Goal: Transaction & Acquisition: Purchase product/service

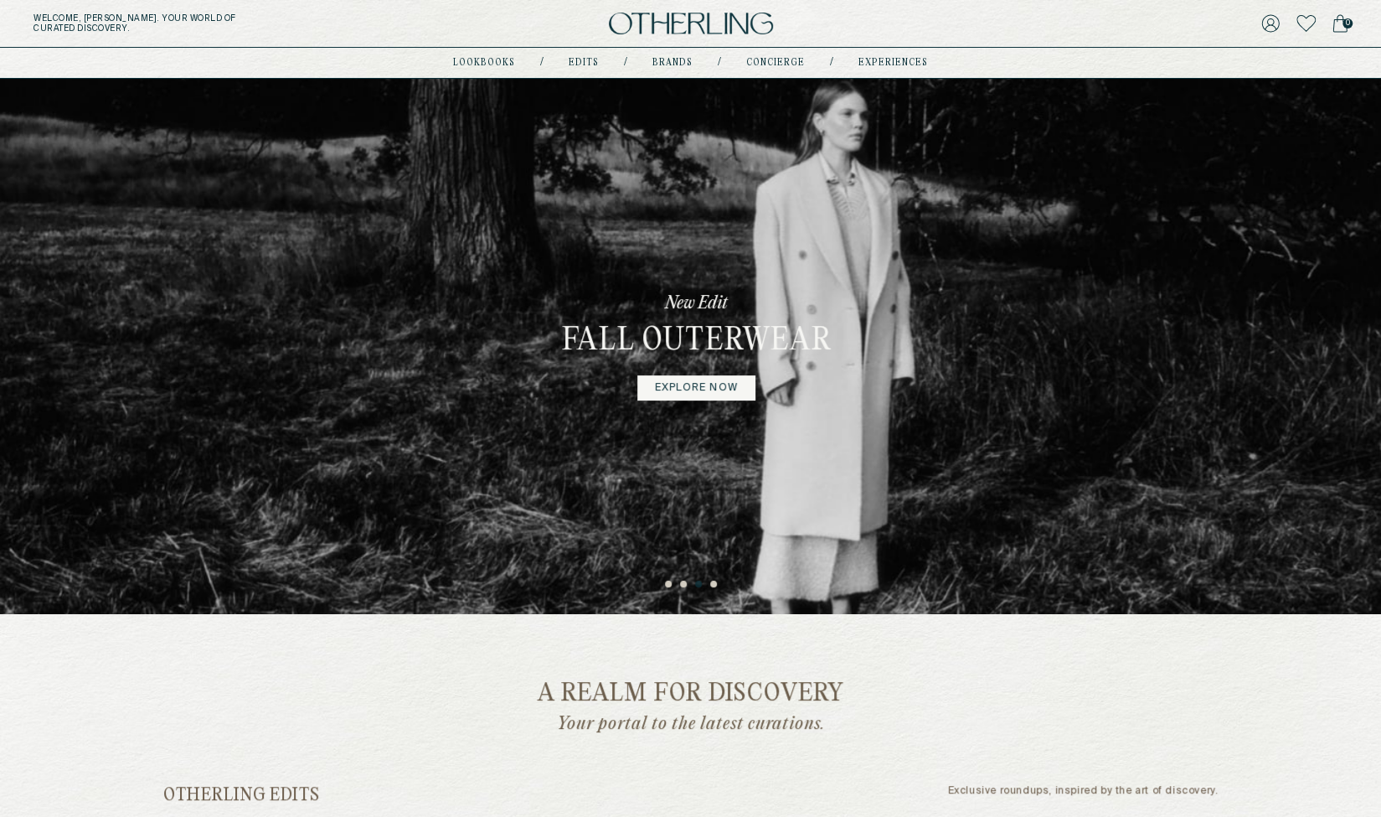
scroll to position [419, 0]
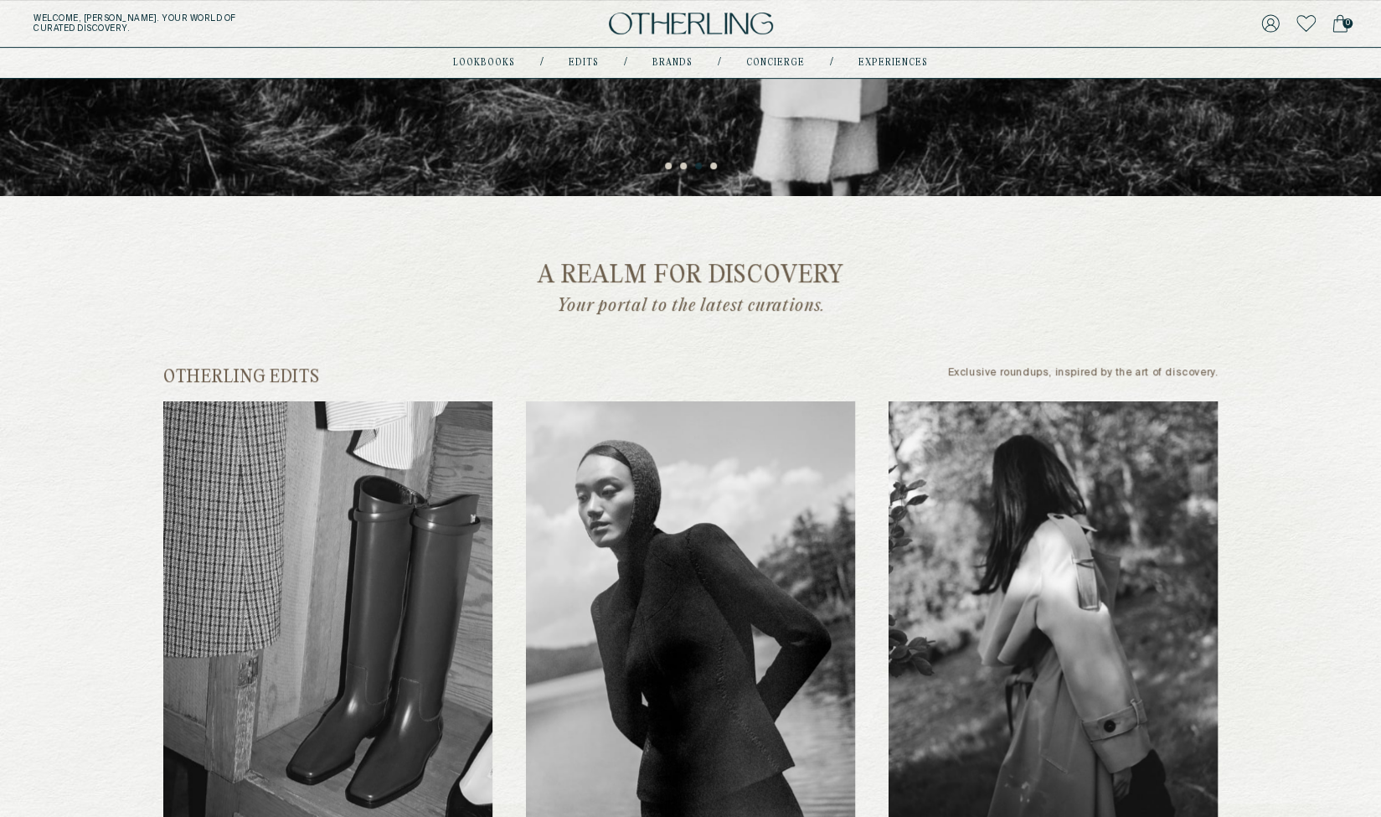
click at [256, 684] on img at bounding box center [327, 625] width 329 height 448
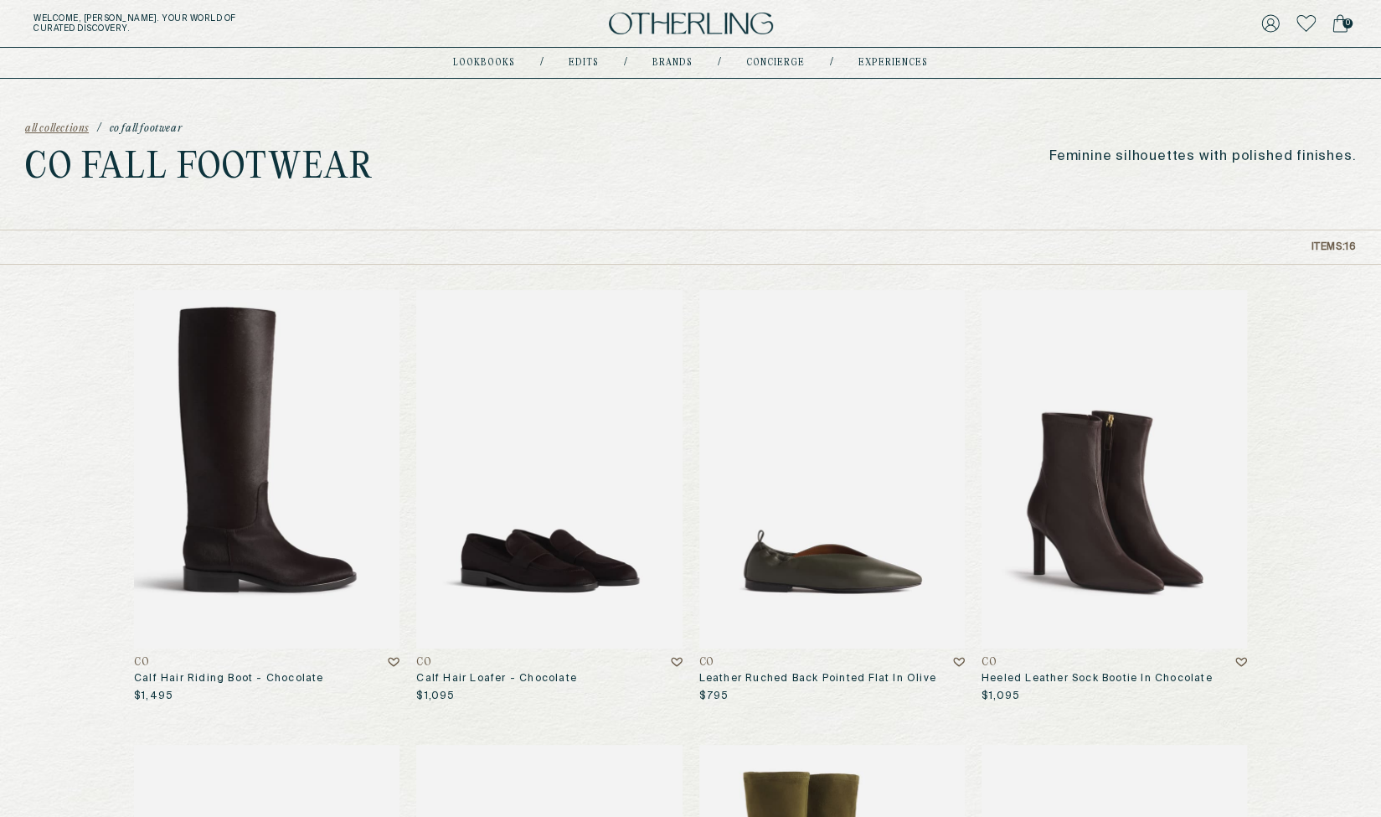
click at [551, 395] on img at bounding box center [549, 469] width 266 height 359
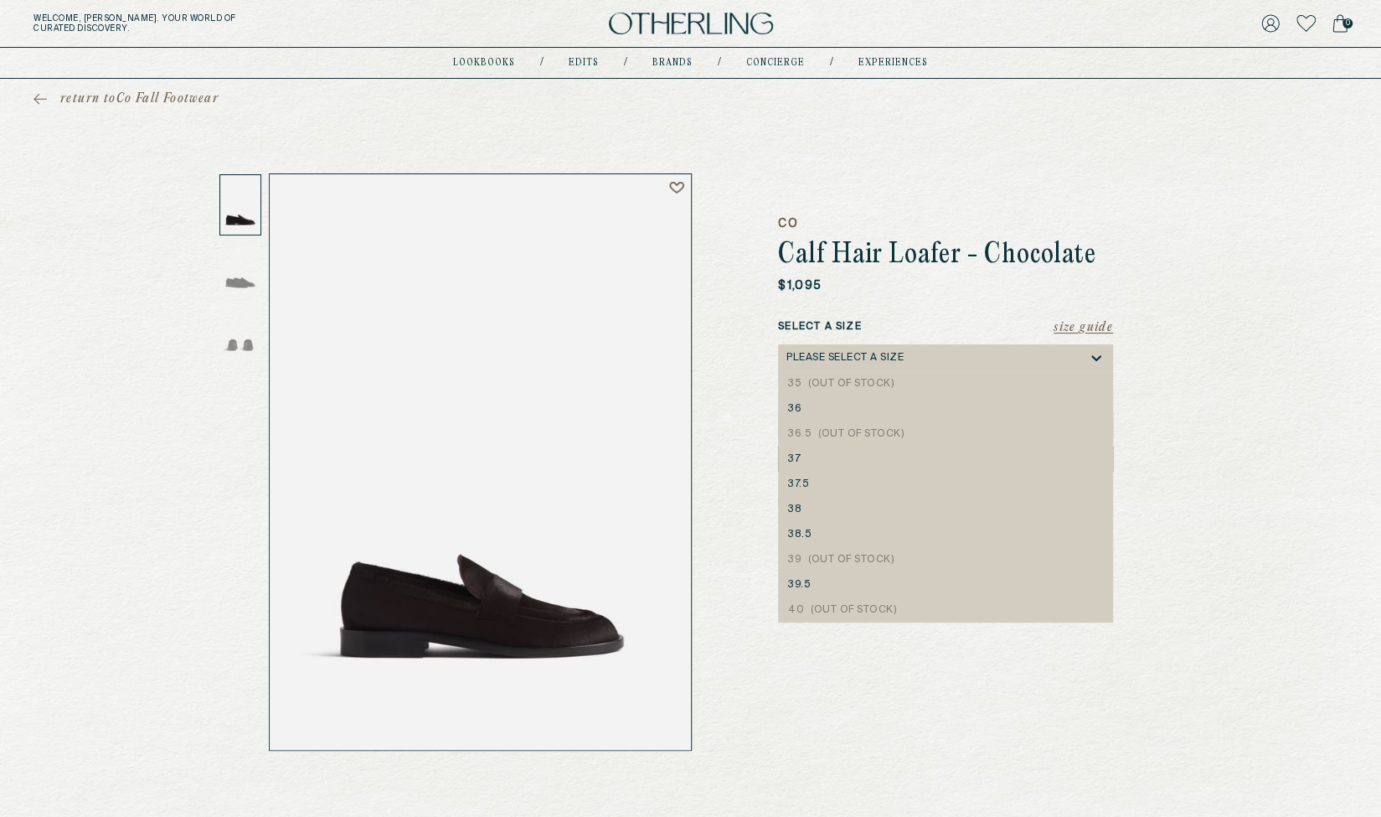
click at [1103, 358] on icon at bounding box center [1096, 357] width 17 height 17
click at [1101, 358] on icon at bounding box center [1096, 357] width 17 height 17
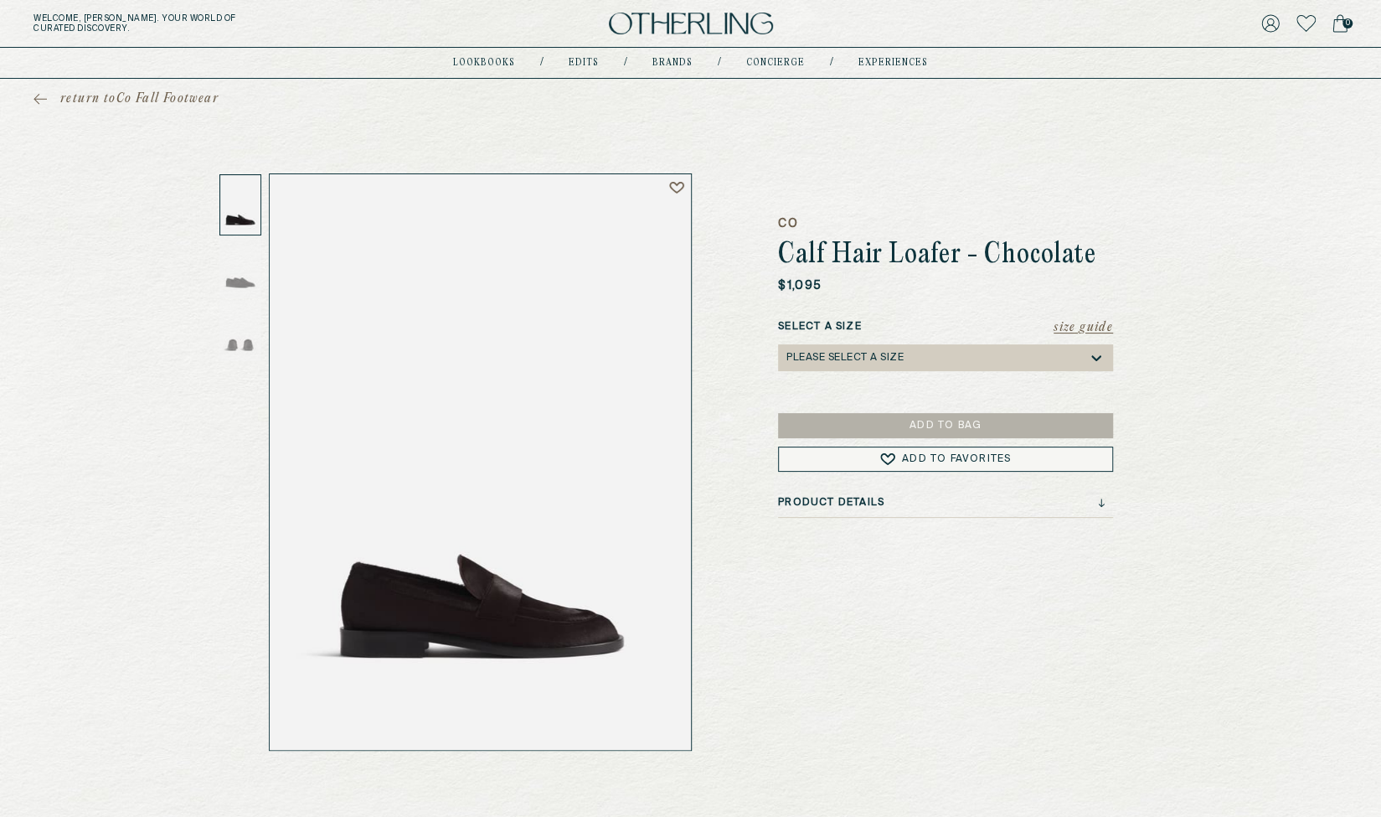
click at [1305, 388] on div "return to Co Fall Footwear CO Calf Hair Loafer - Chocolate $1,095 Size Guide Se…" at bounding box center [690, 415] width 1381 height 672
drag, startPoint x: 1002, startPoint y: 597, endPoint x: 1207, endPoint y: 533, distance: 215.2
click at [1005, 596] on div "CO Calf Hair Loafer - Chocolate $1,095 Size Guide Select a Size Please select a…" at bounding box center [945, 461] width 335 height 577
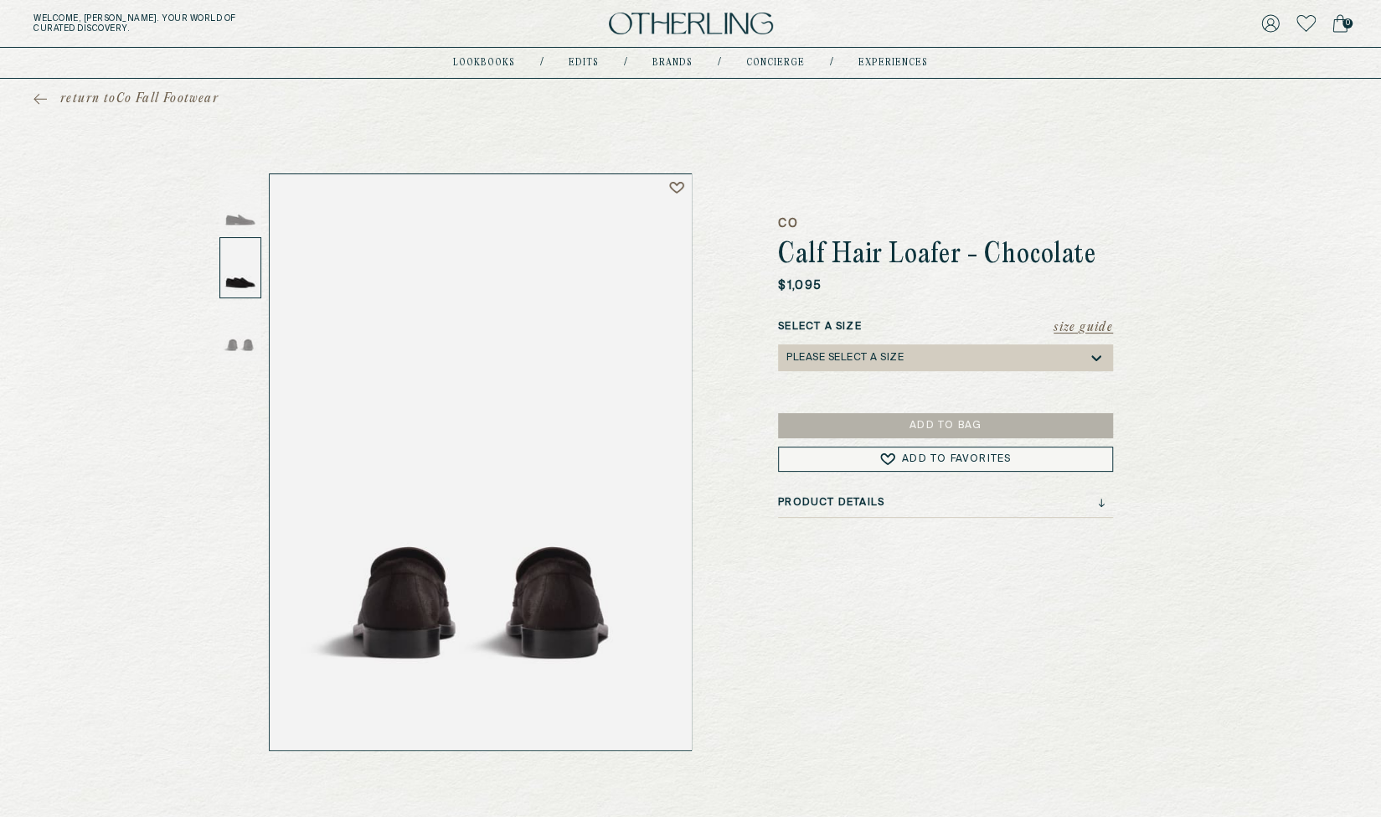
drag, startPoint x: 90, startPoint y: 176, endPoint x: 116, endPoint y: 96, distance: 83.5
click at [116, 96] on span "return to Co Fall Footwear" at bounding box center [139, 98] width 158 height 17
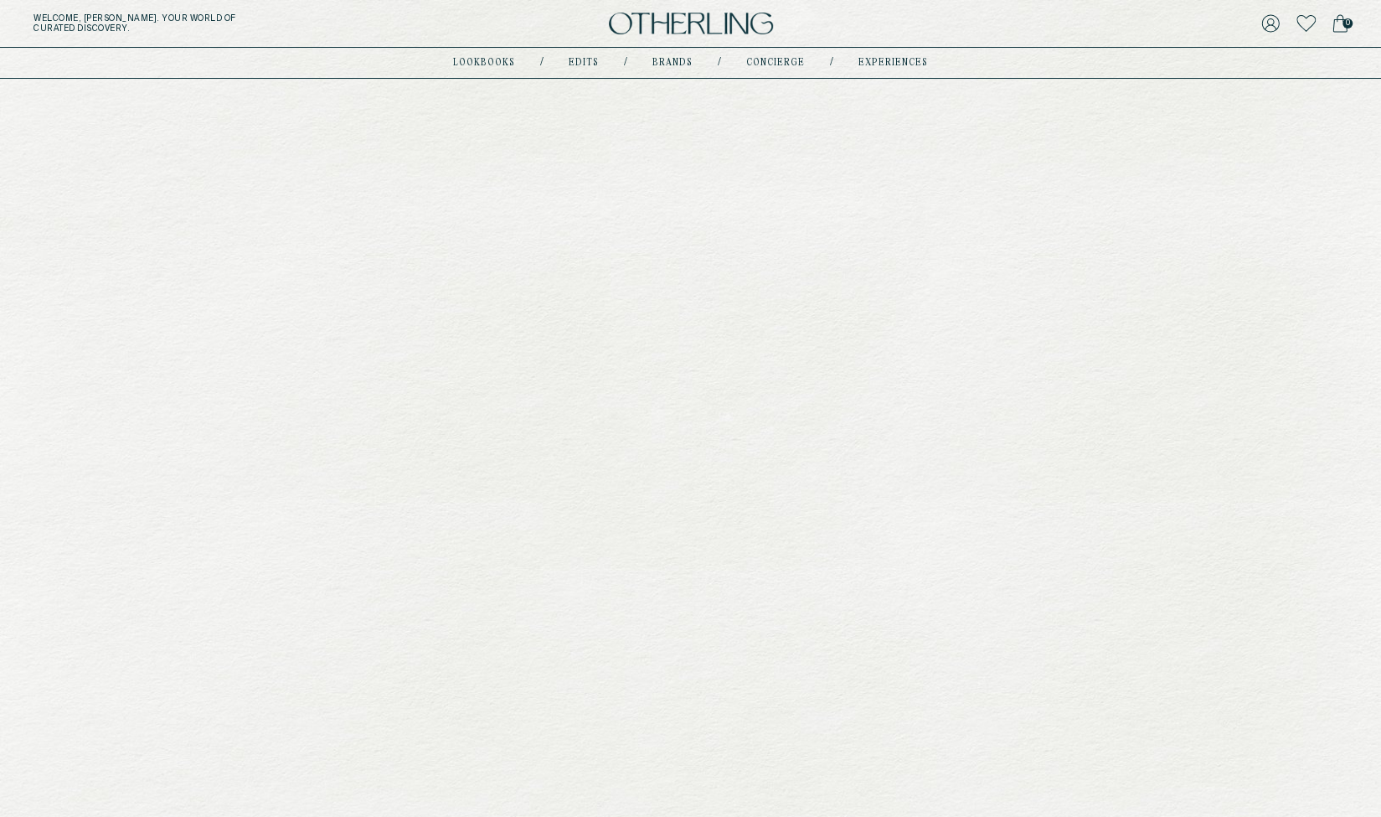
click at [127, 96] on span "return to Co Fall Footwear" at bounding box center [139, 98] width 158 height 17
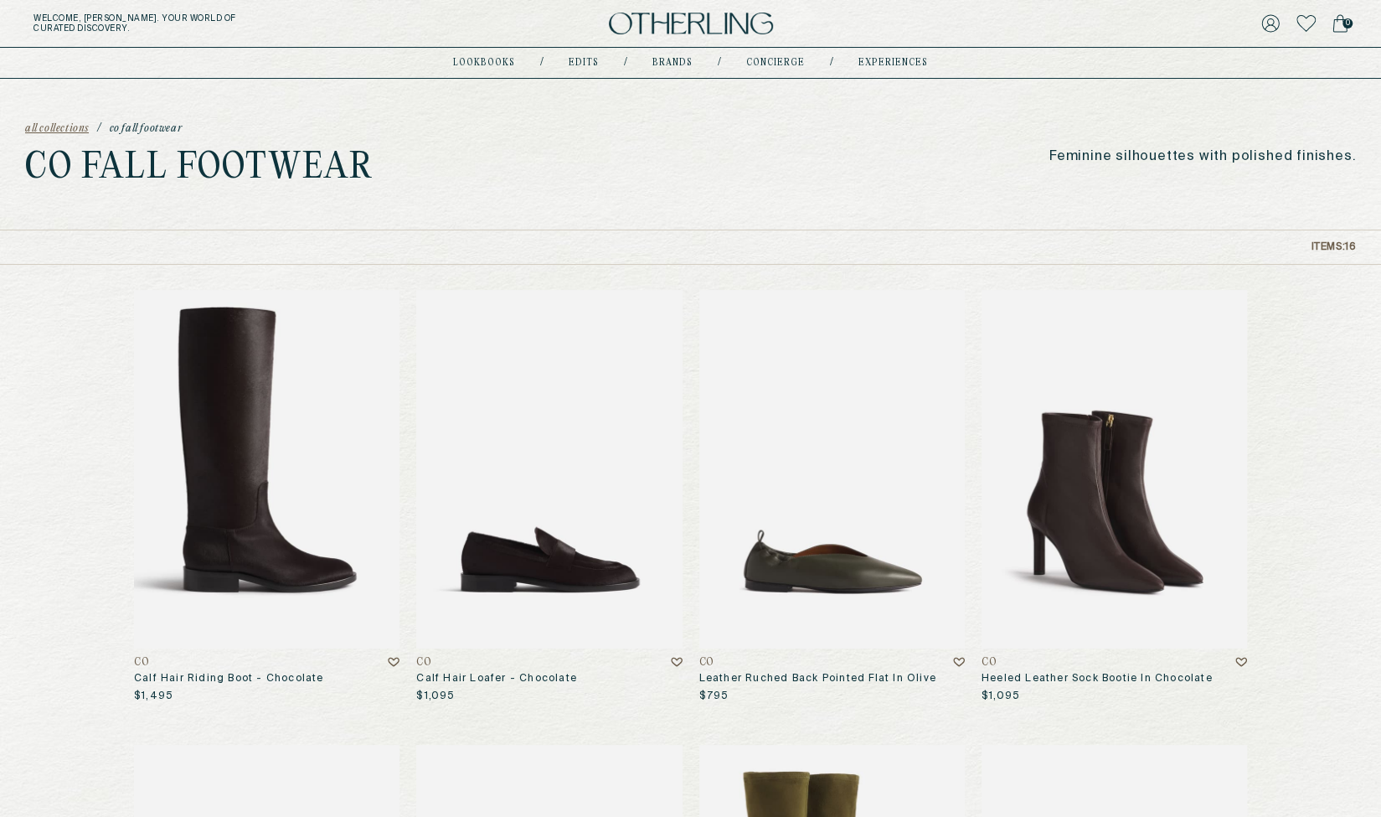
click at [58, 129] on span "all collections" at bounding box center [57, 129] width 64 height 12
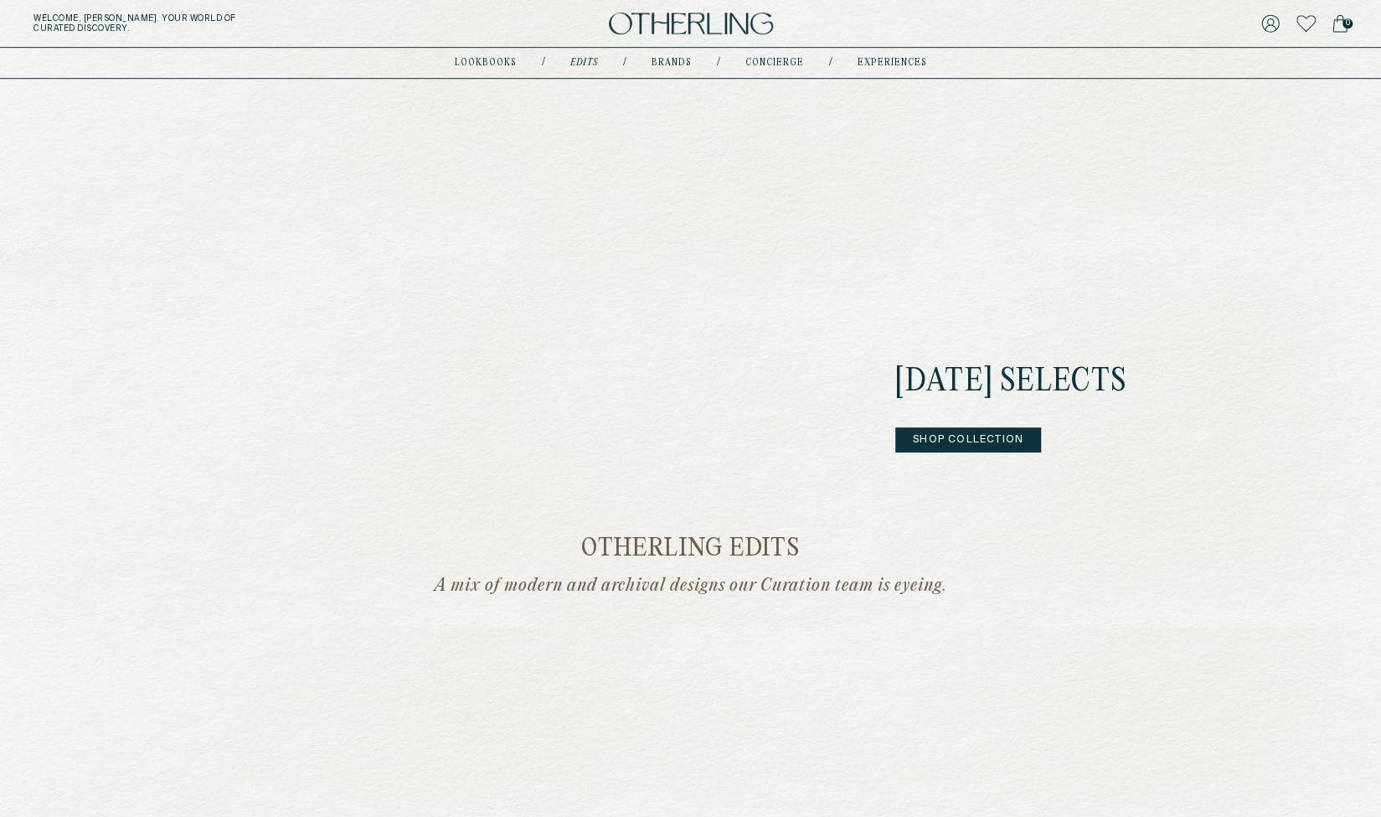
scroll to position [670, 0]
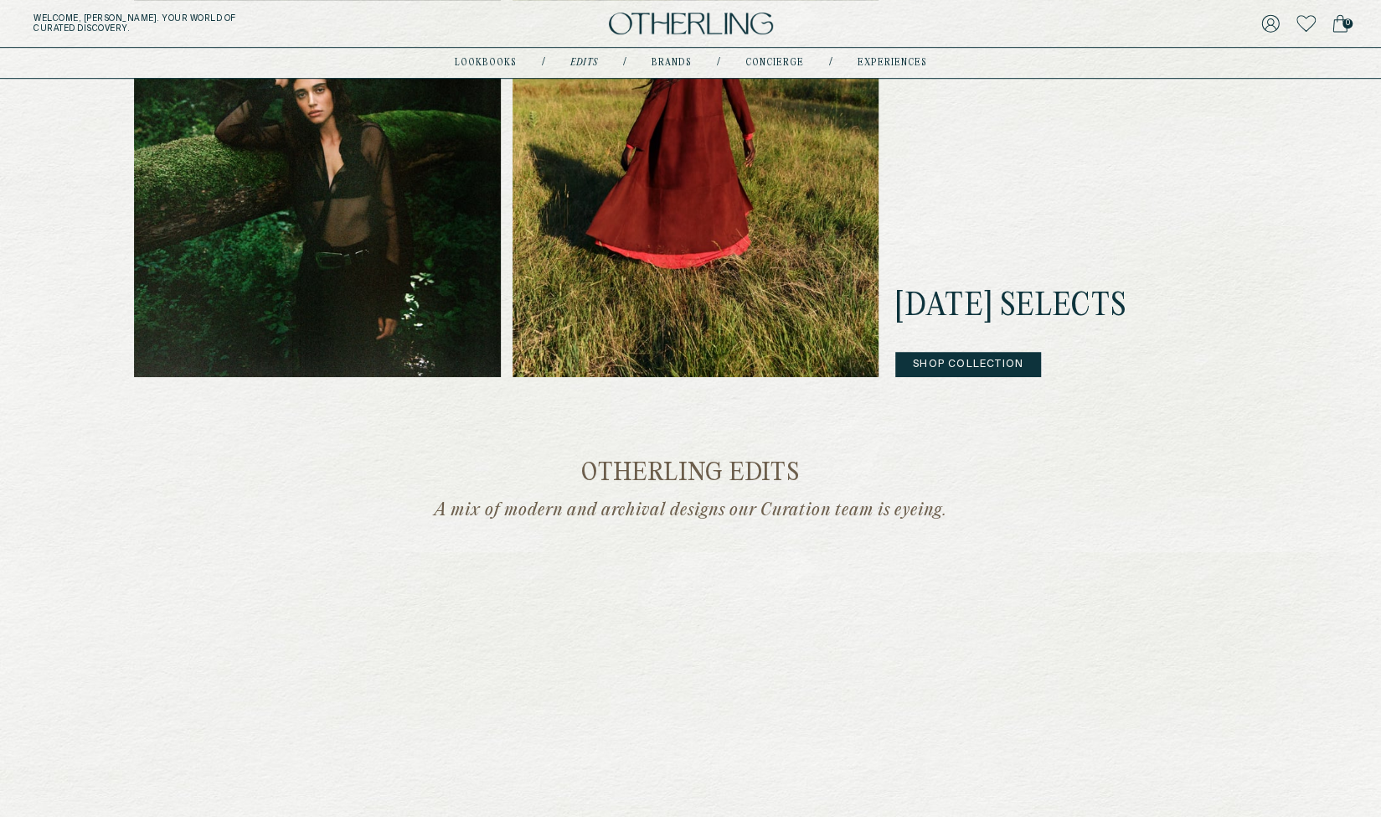
click at [706, 233] on img at bounding box center [696, 132] width 367 height 489
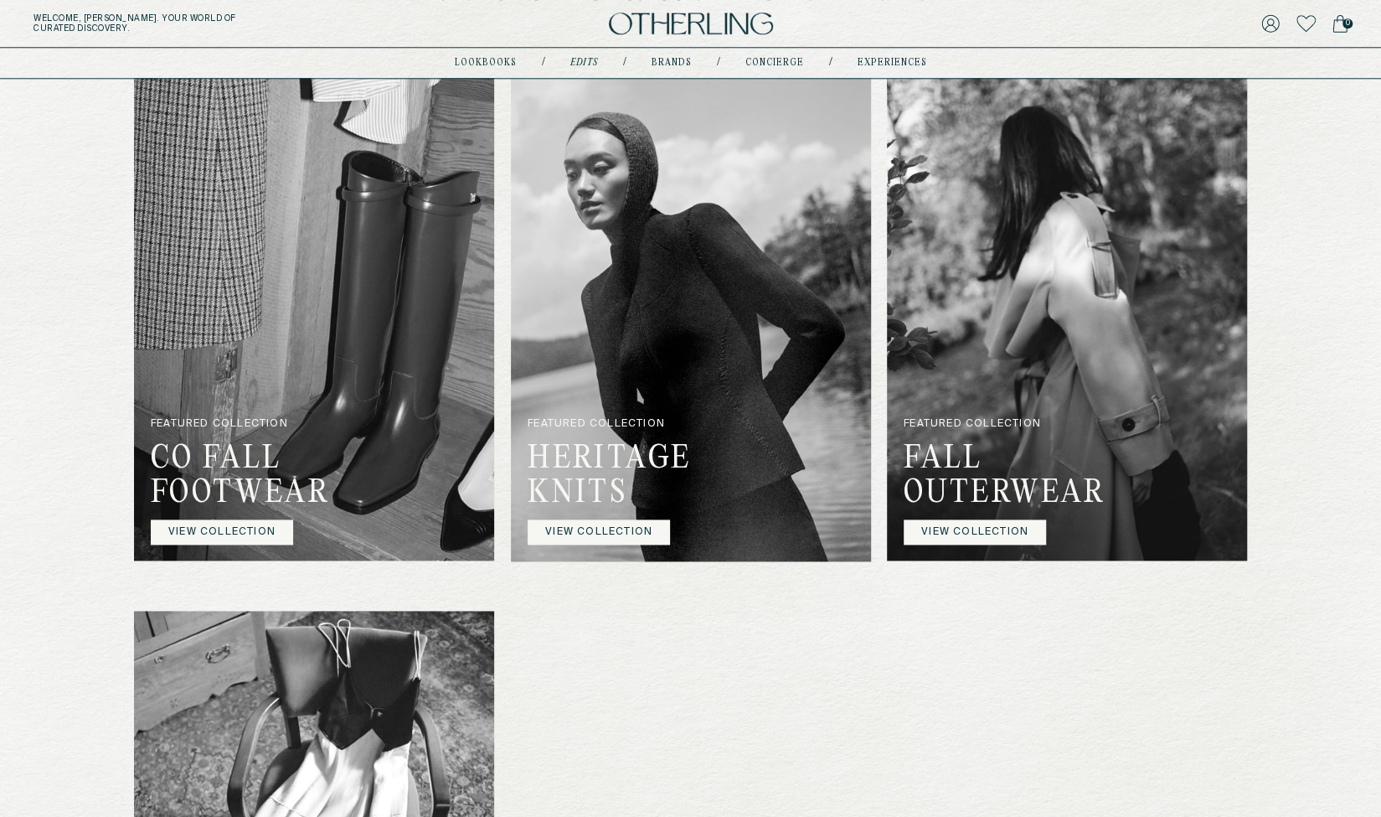
scroll to position [1173, 0]
click at [596, 527] on link "VIEW COLLECTION" at bounding box center [599, 530] width 142 height 25
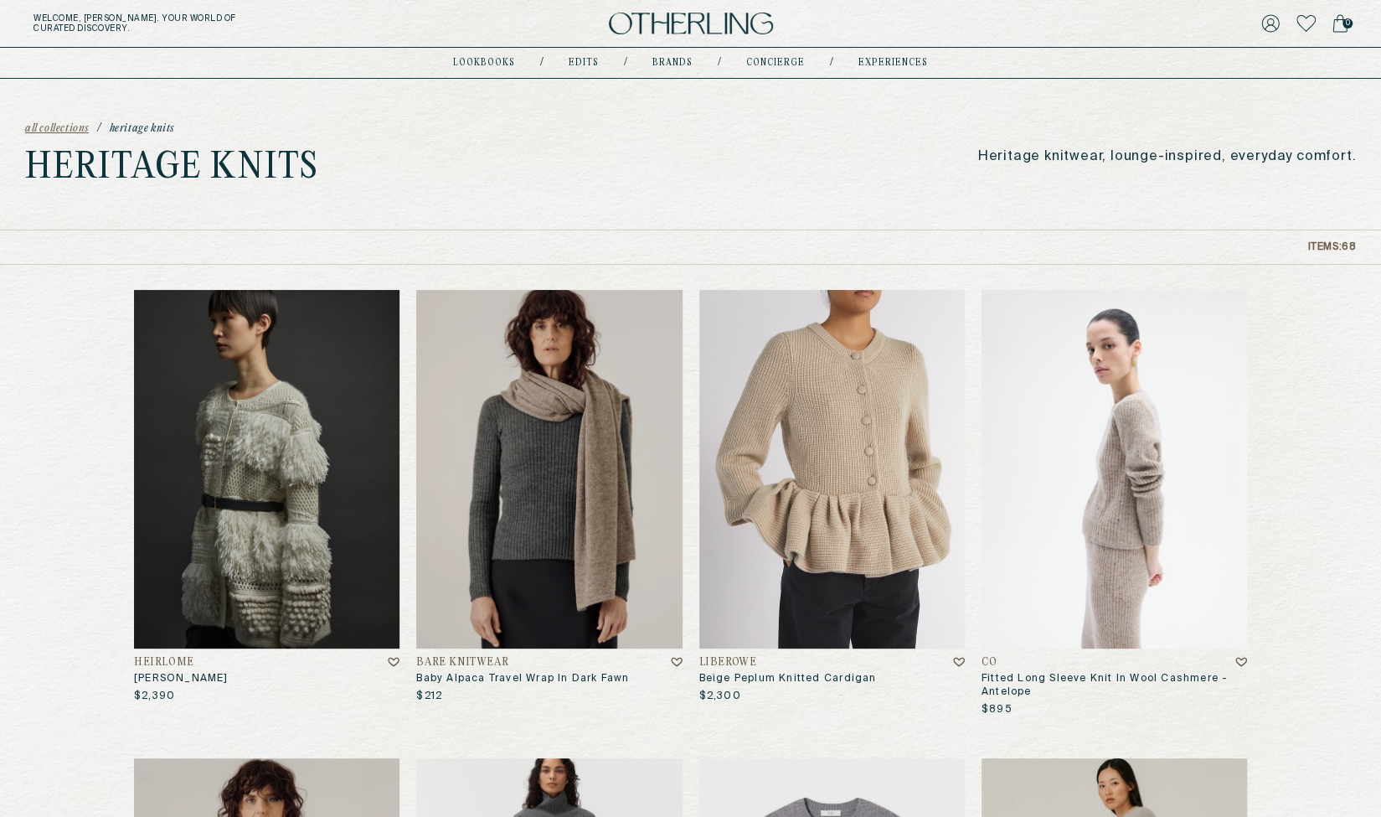
click at [814, 425] on img at bounding box center [833, 469] width 266 height 359
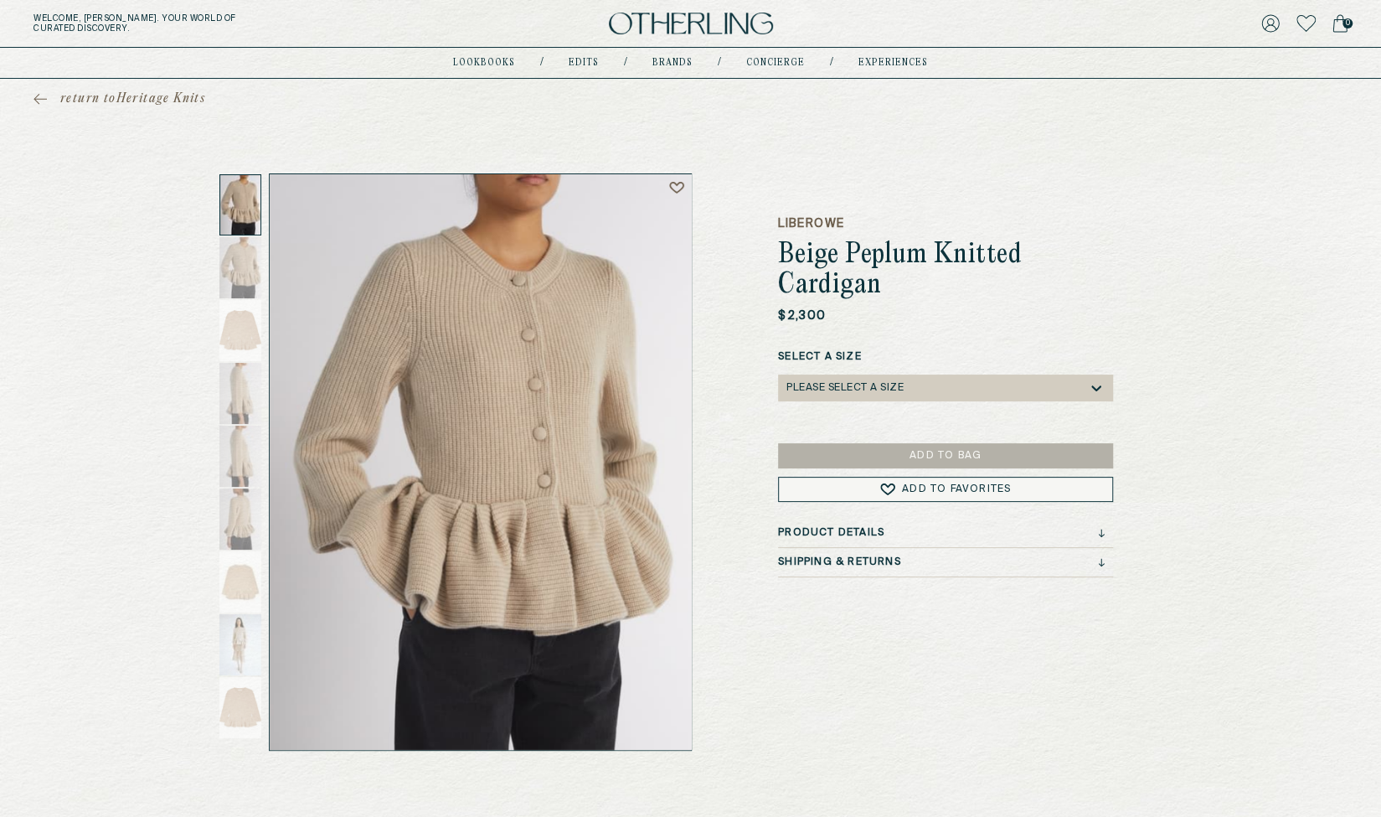
click at [957, 392] on div "Please select a Size" at bounding box center [938, 387] width 302 height 27
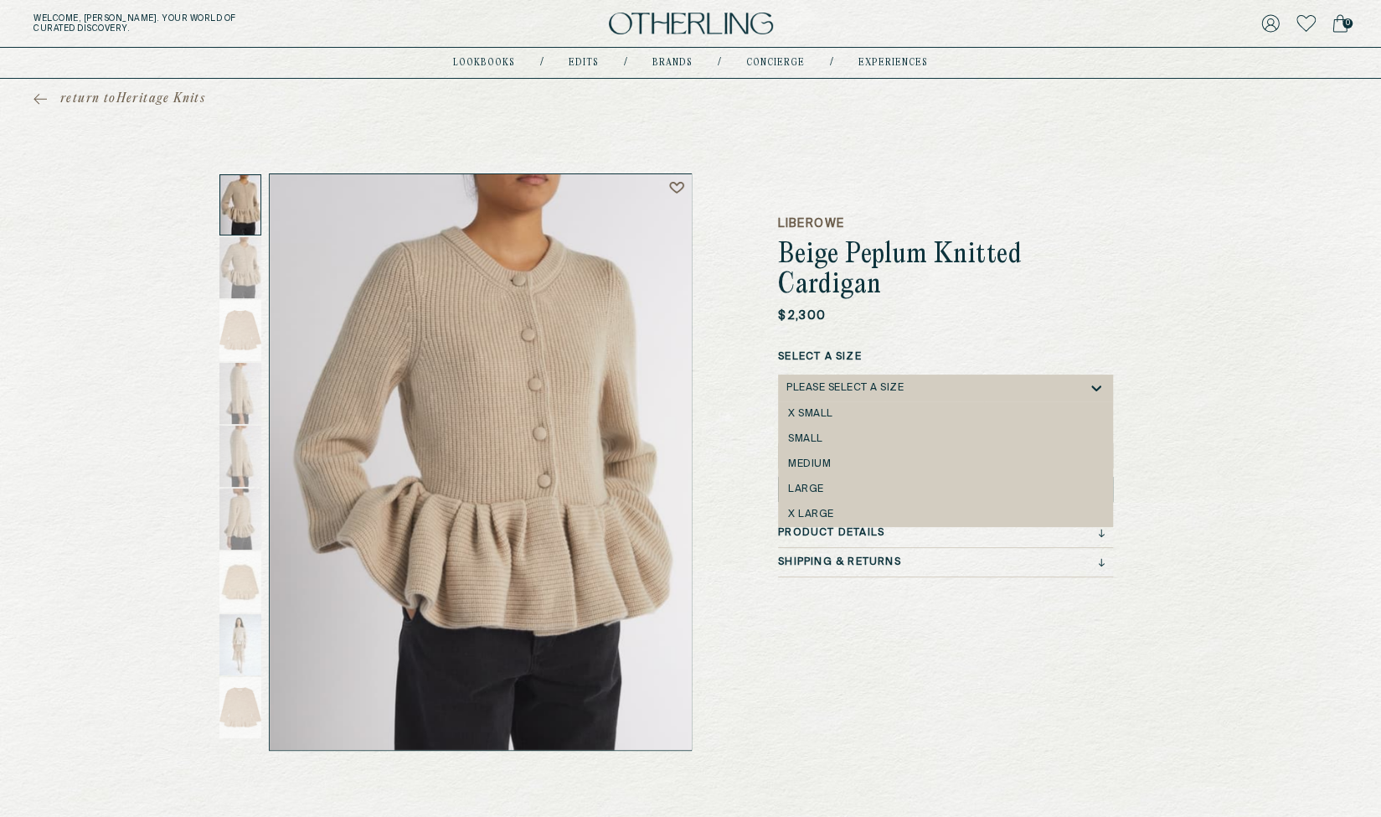
click at [1093, 209] on div "LIBEROWE Beige Peplum Knitted Cardigan $2,300 Select a Size 5 results available…" at bounding box center [945, 461] width 335 height 577
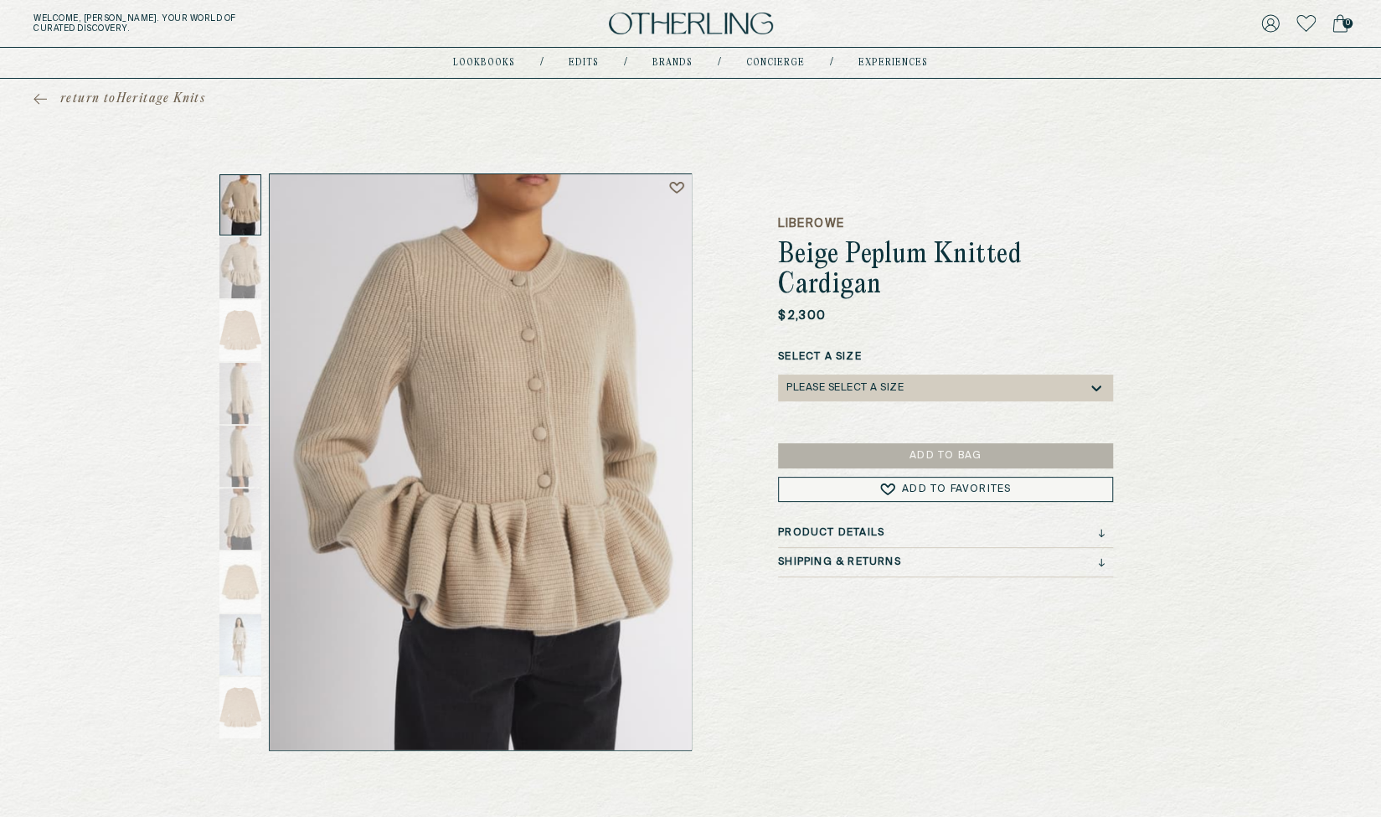
click at [845, 267] on h1 "Beige Peplum Knitted Cardigan" at bounding box center [945, 270] width 335 height 60
click at [1253, 290] on div "return to Heritage Knits LIBEROWE Beige Peplum Knitted Cardigan $2,300 Select a…" at bounding box center [690, 415] width 1381 height 672
click at [1102, 294] on h1 "Beige Peplum Knitted Cardigan" at bounding box center [945, 270] width 335 height 60
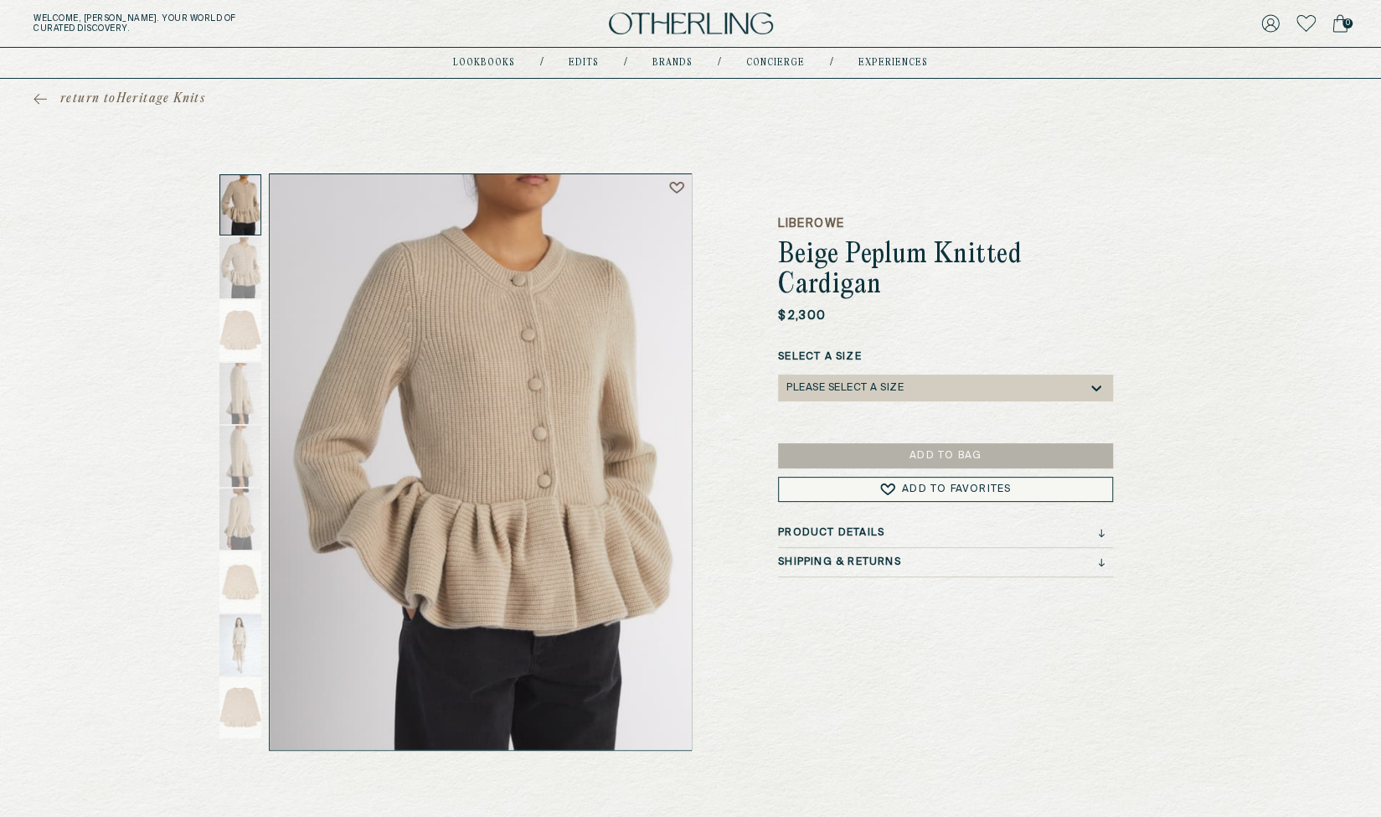
click at [860, 530] on h3 "Product Details" at bounding box center [831, 533] width 106 height 12
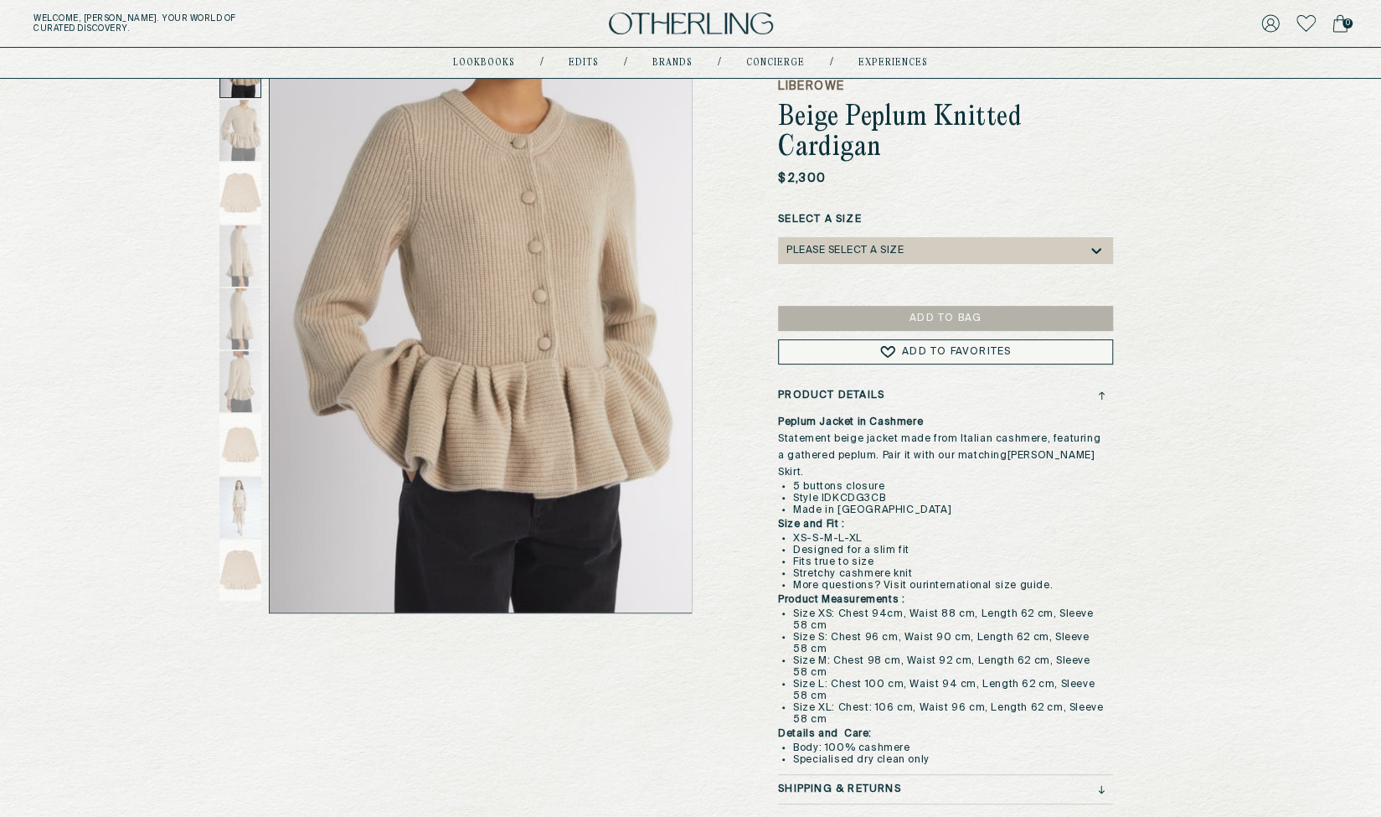
scroll to position [335, 0]
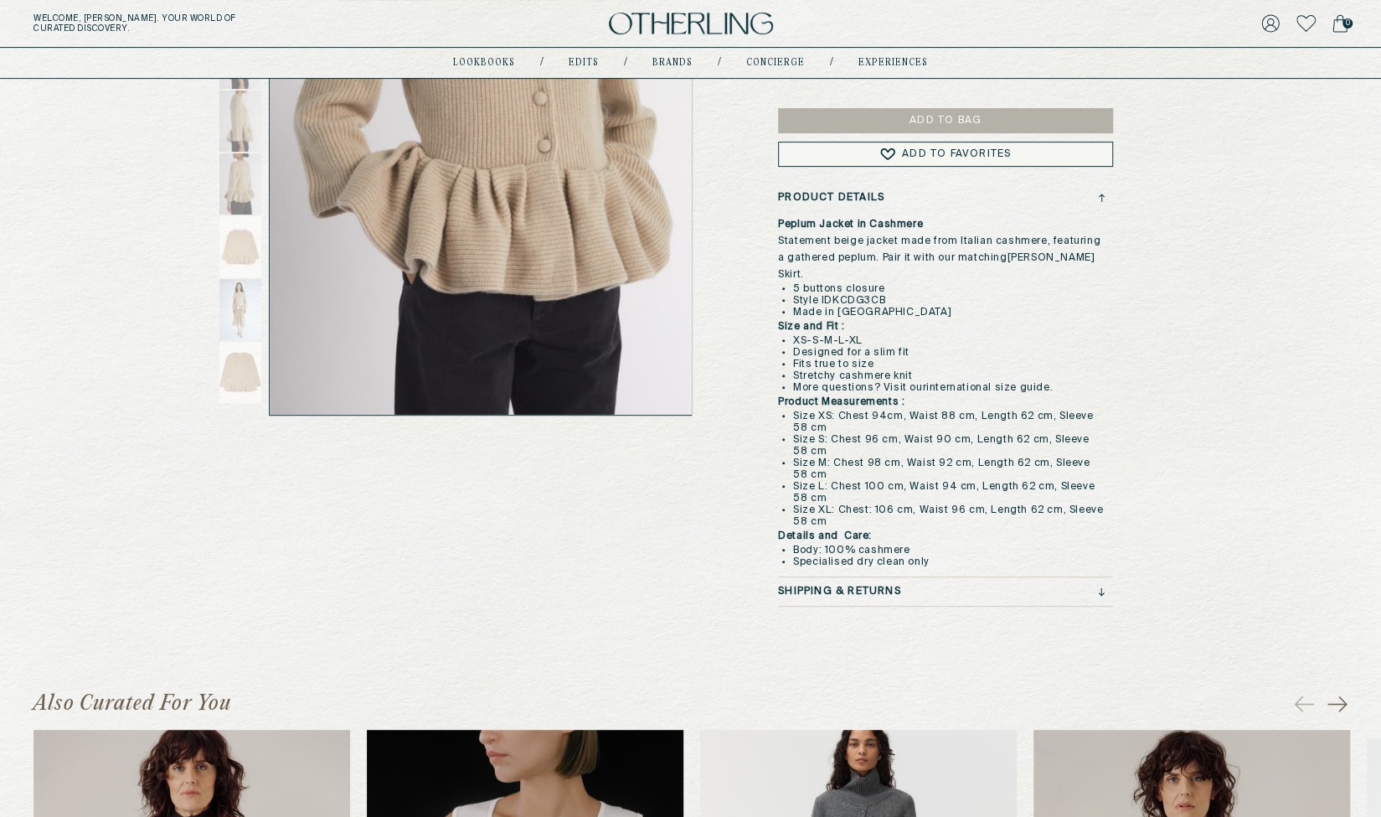
click at [878, 589] on h3 "Shipping & Returns" at bounding box center [839, 592] width 123 height 12
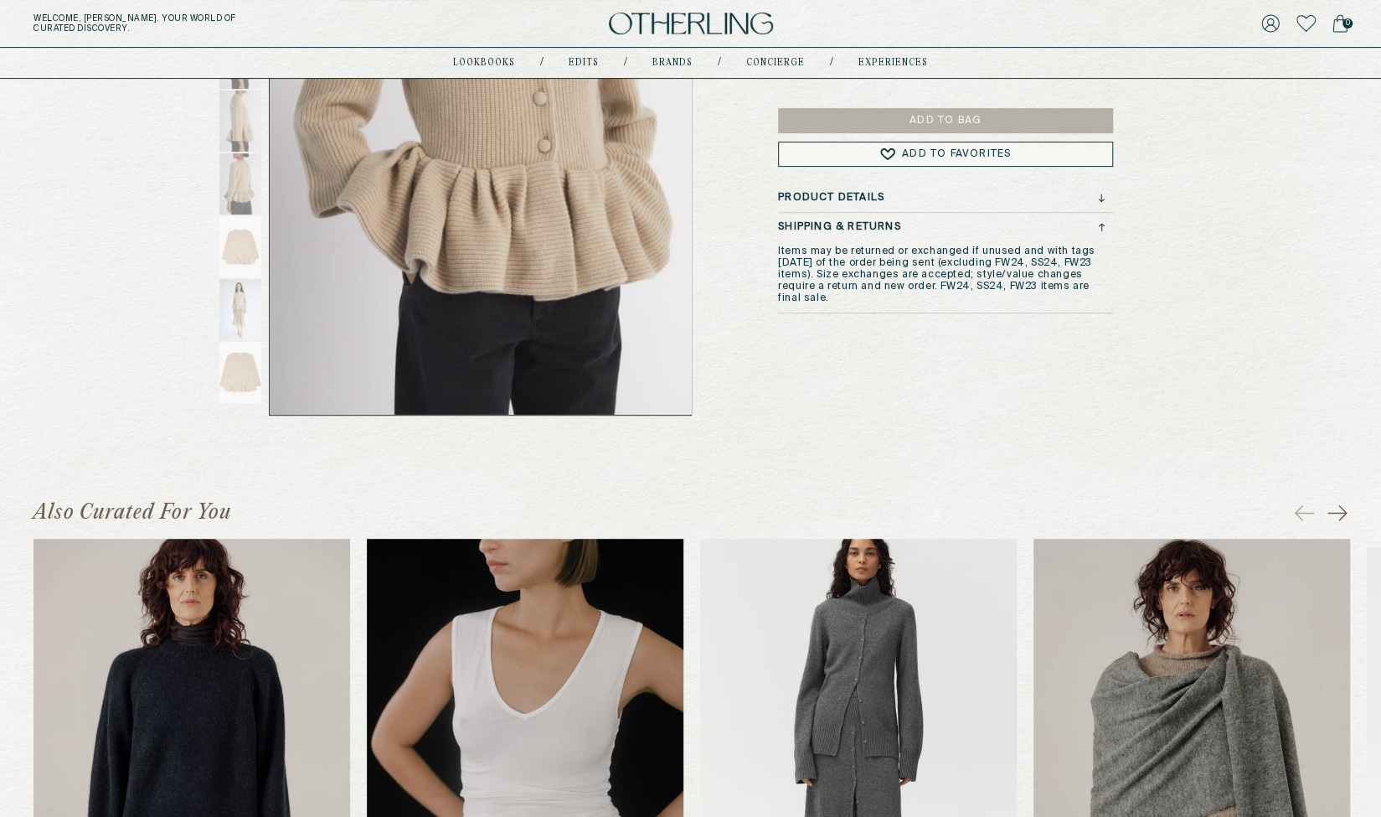
click at [882, 201] on h3 "Product Details" at bounding box center [831, 198] width 106 height 12
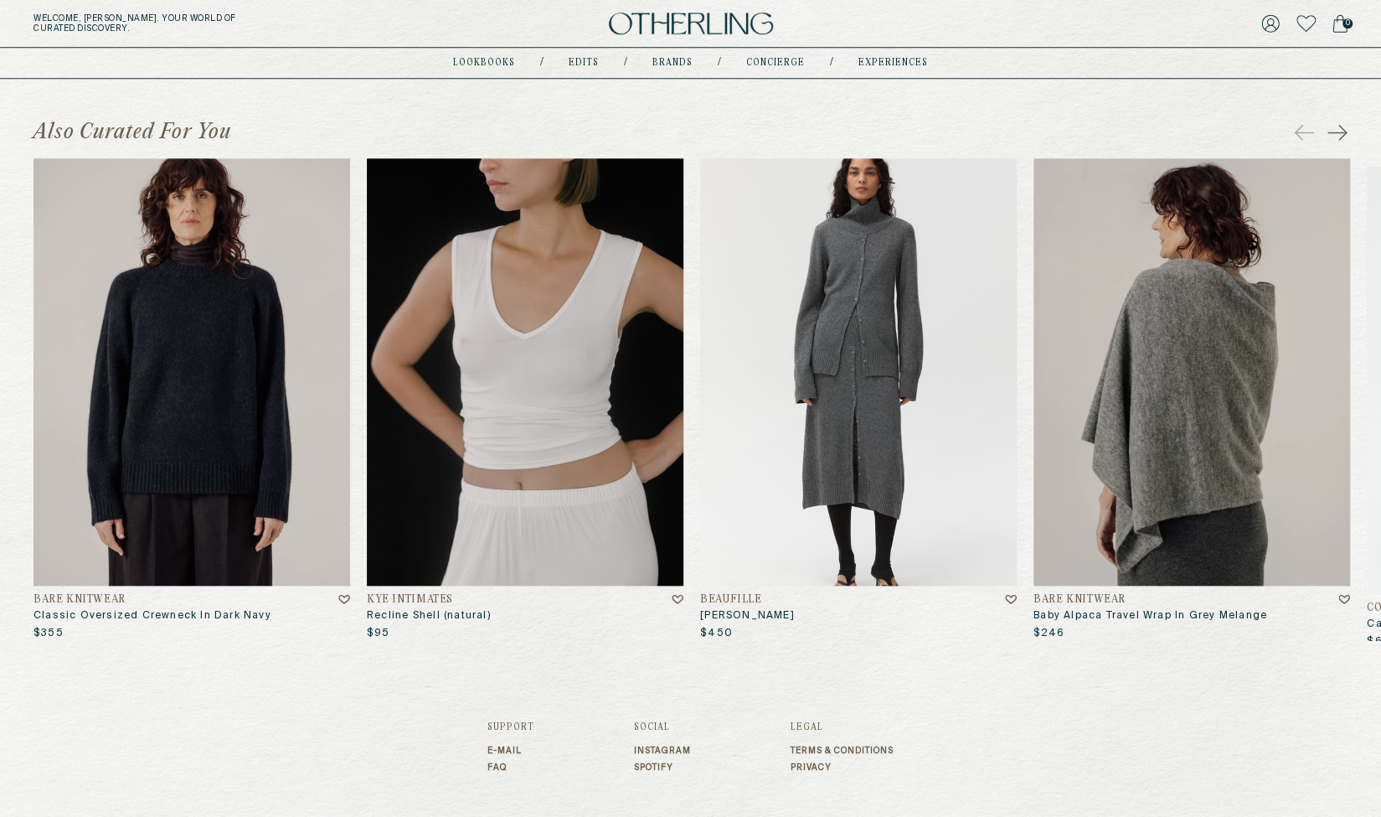
scroll to position [922, 0]
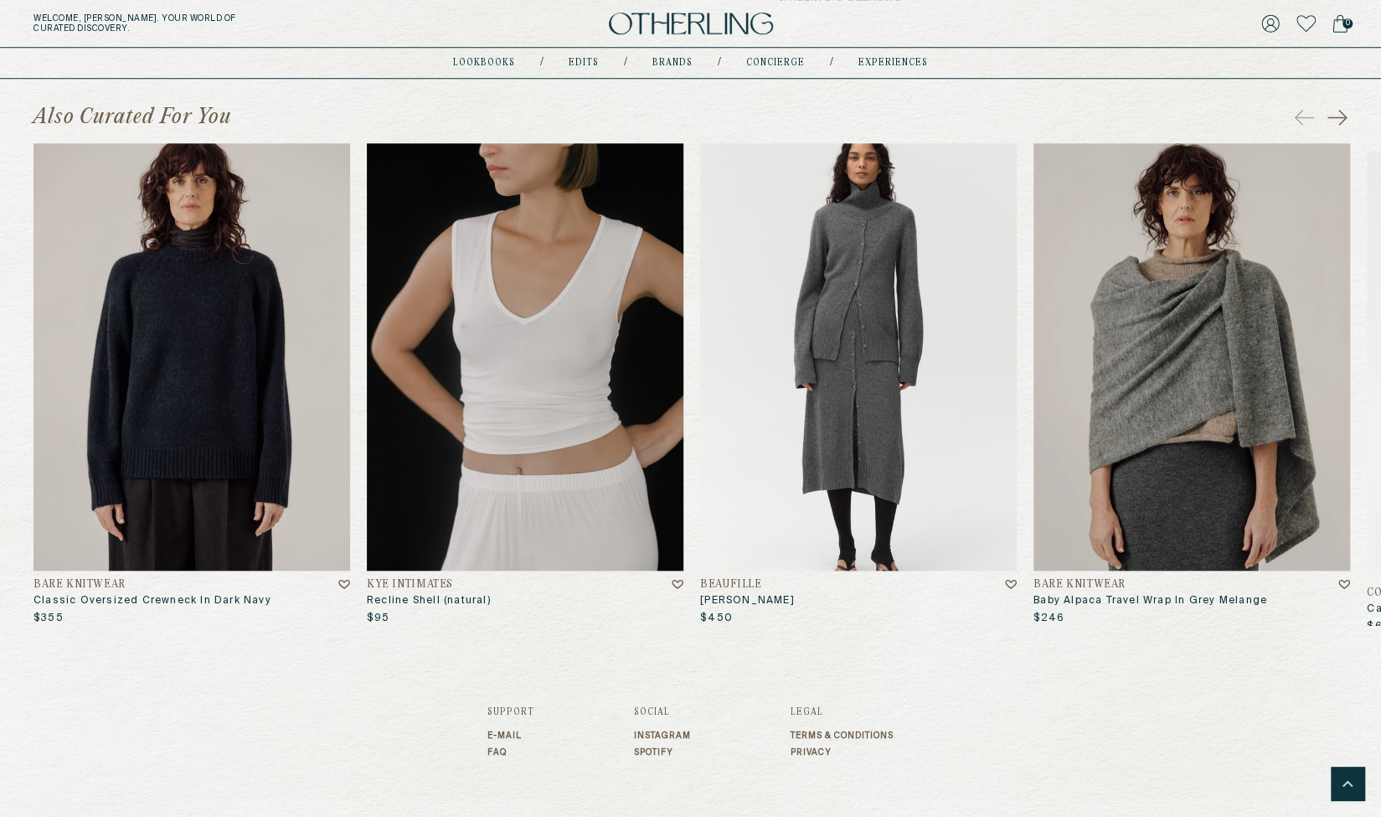
click at [1337, 113] on icon at bounding box center [1338, 117] width 20 height 18
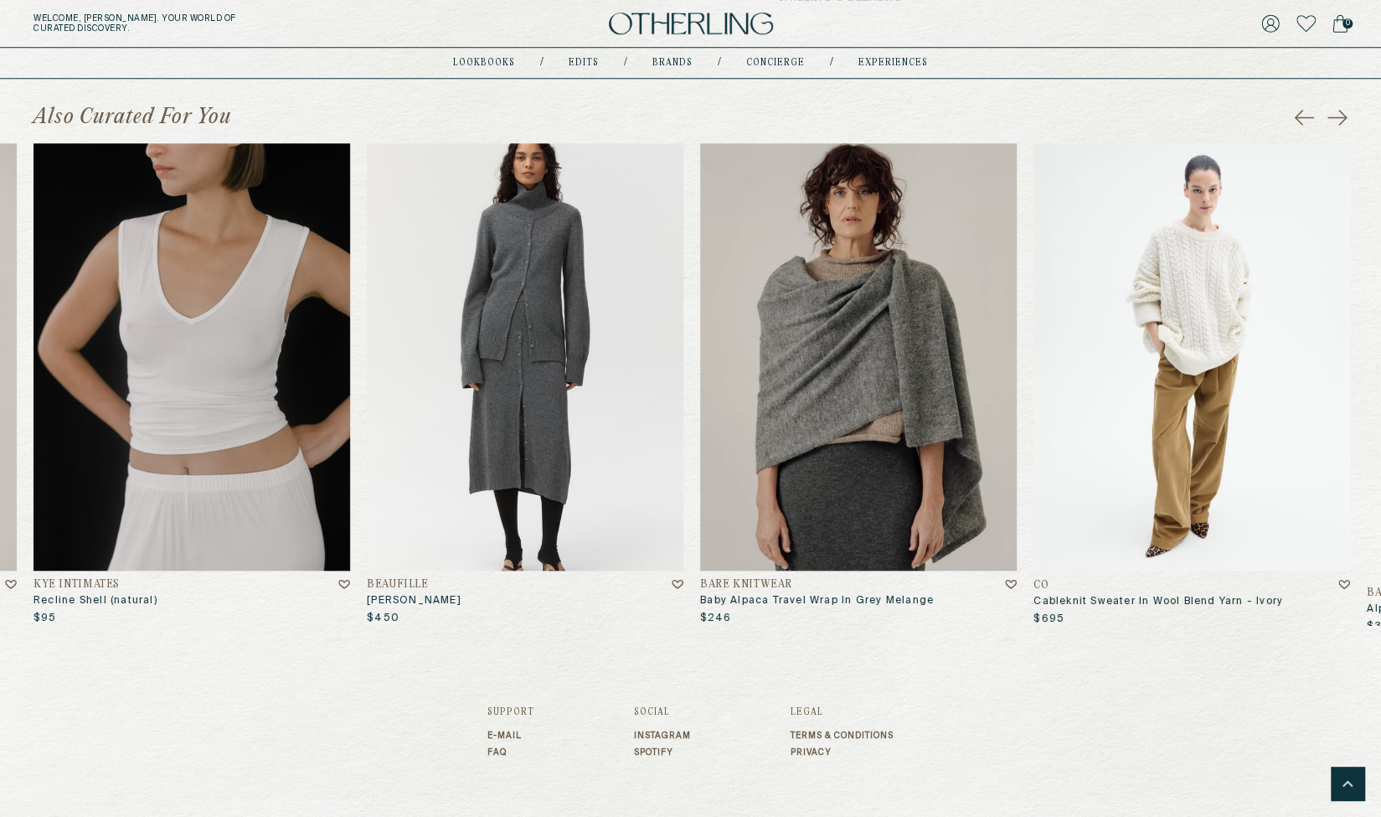
click at [1337, 113] on icon at bounding box center [1338, 117] width 20 height 18
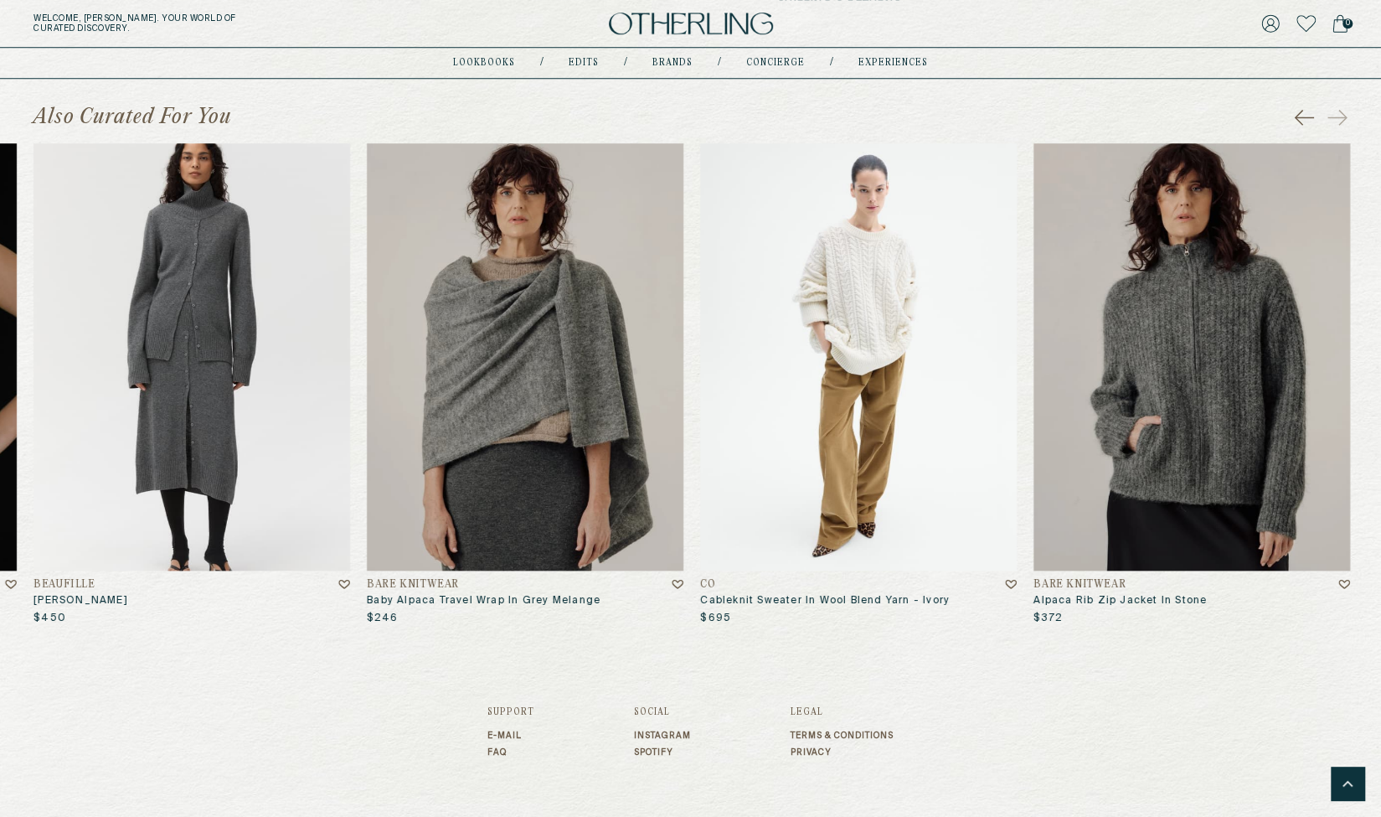
click at [1292, 120] on div "Also Curated For You" at bounding box center [691, 117] width 1314 height 27
click at [1299, 117] on icon at bounding box center [1304, 117] width 20 height 18
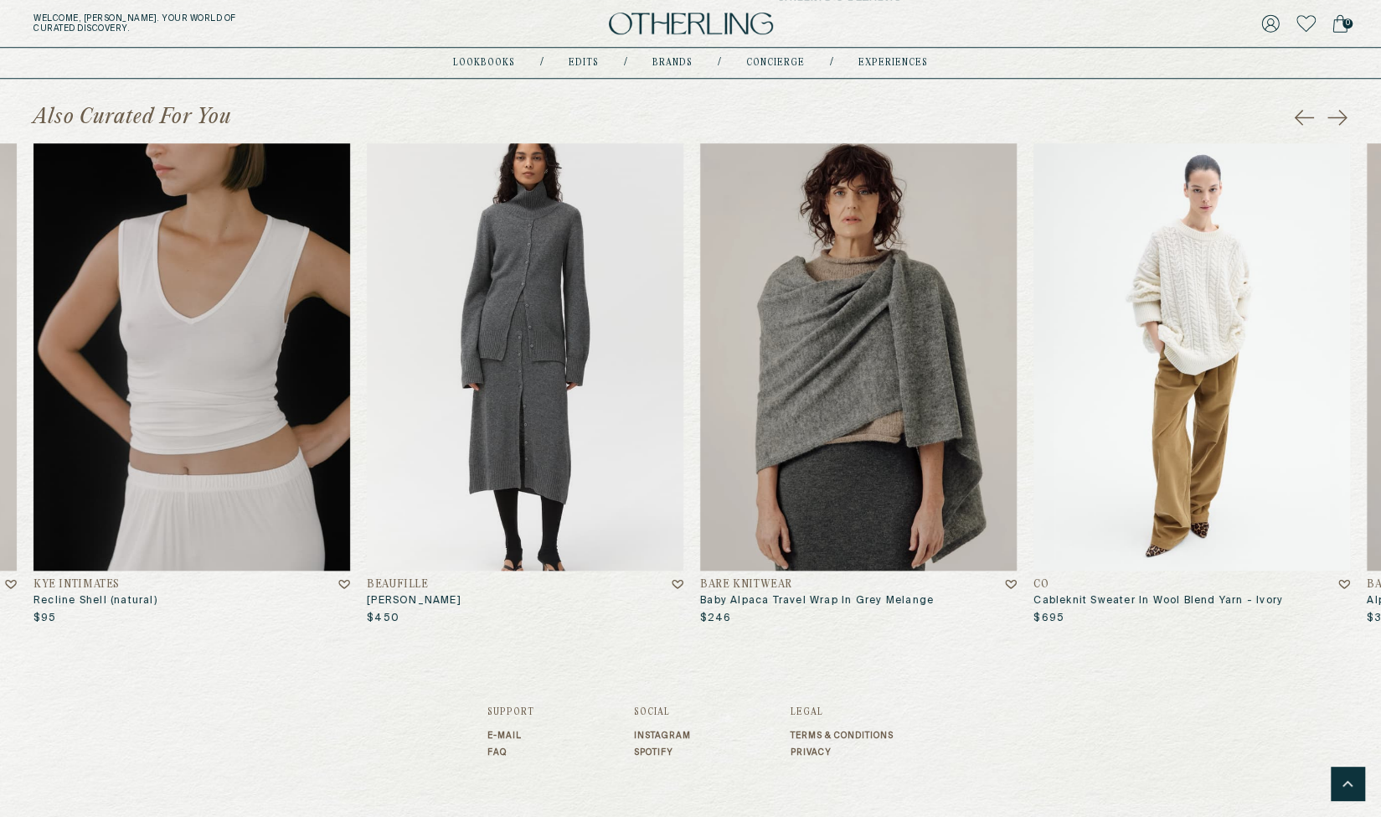
click at [1307, 117] on icon at bounding box center [1305, 117] width 18 height 0
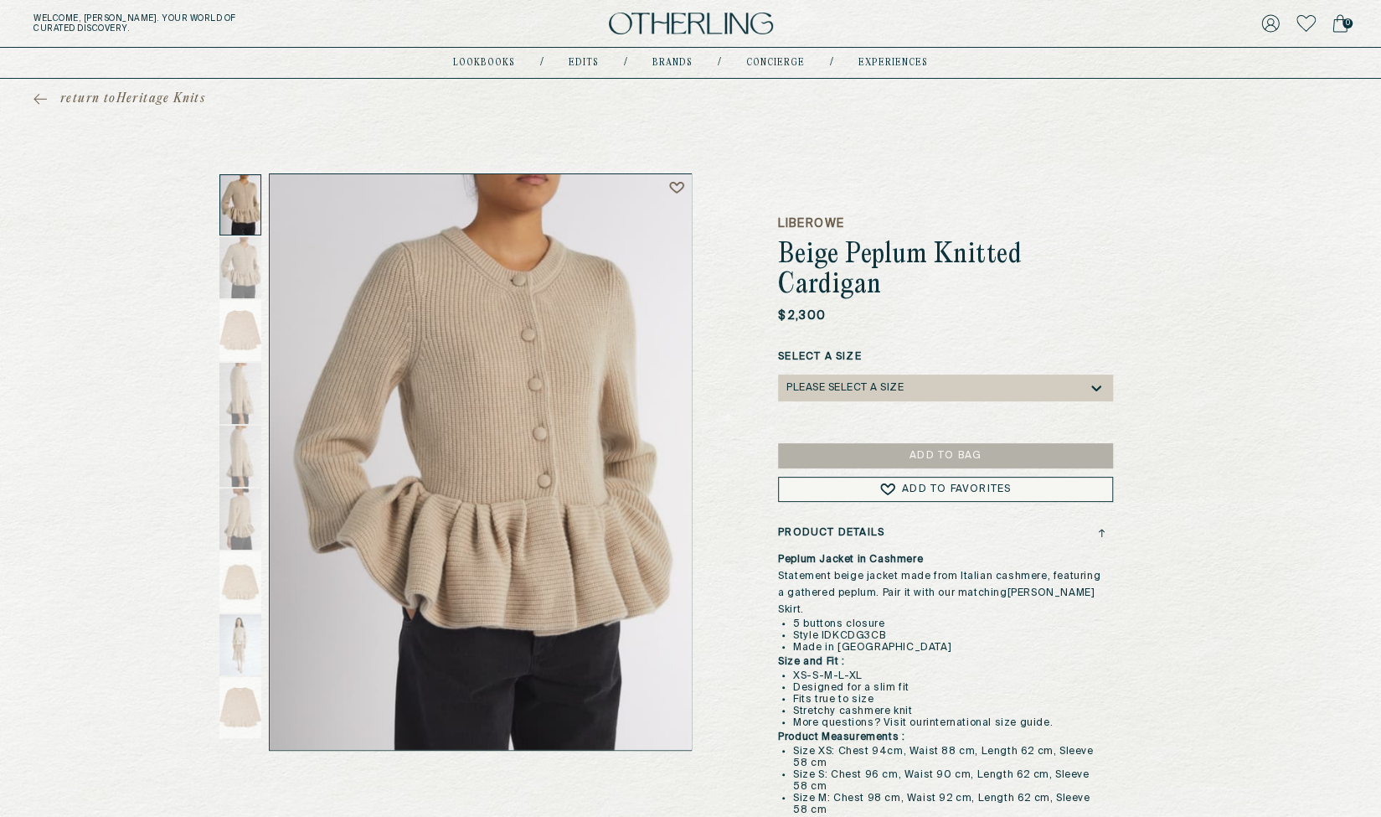
scroll to position [0, 0]
